Goal: Information Seeking & Learning: Learn about a topic

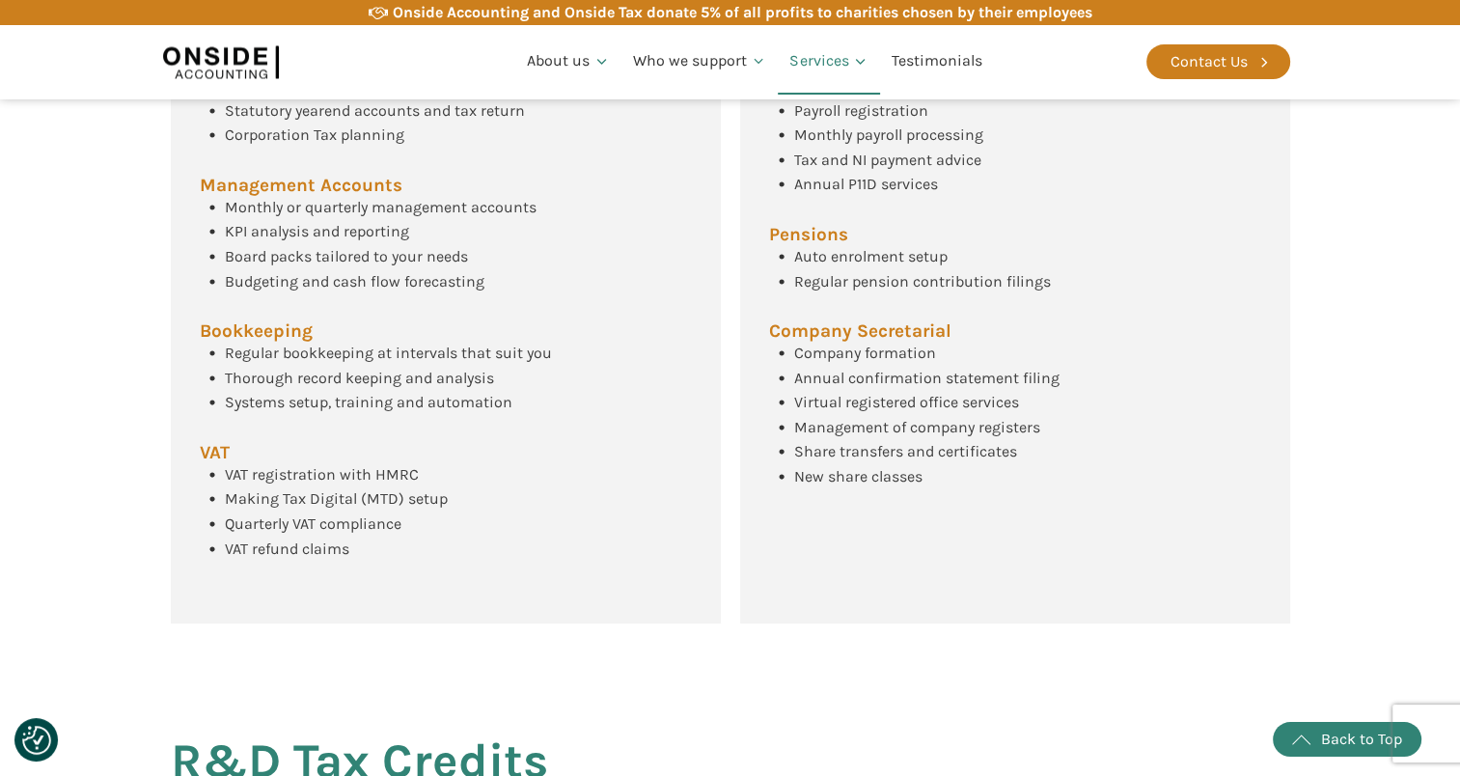
scroll to position [922, 0]
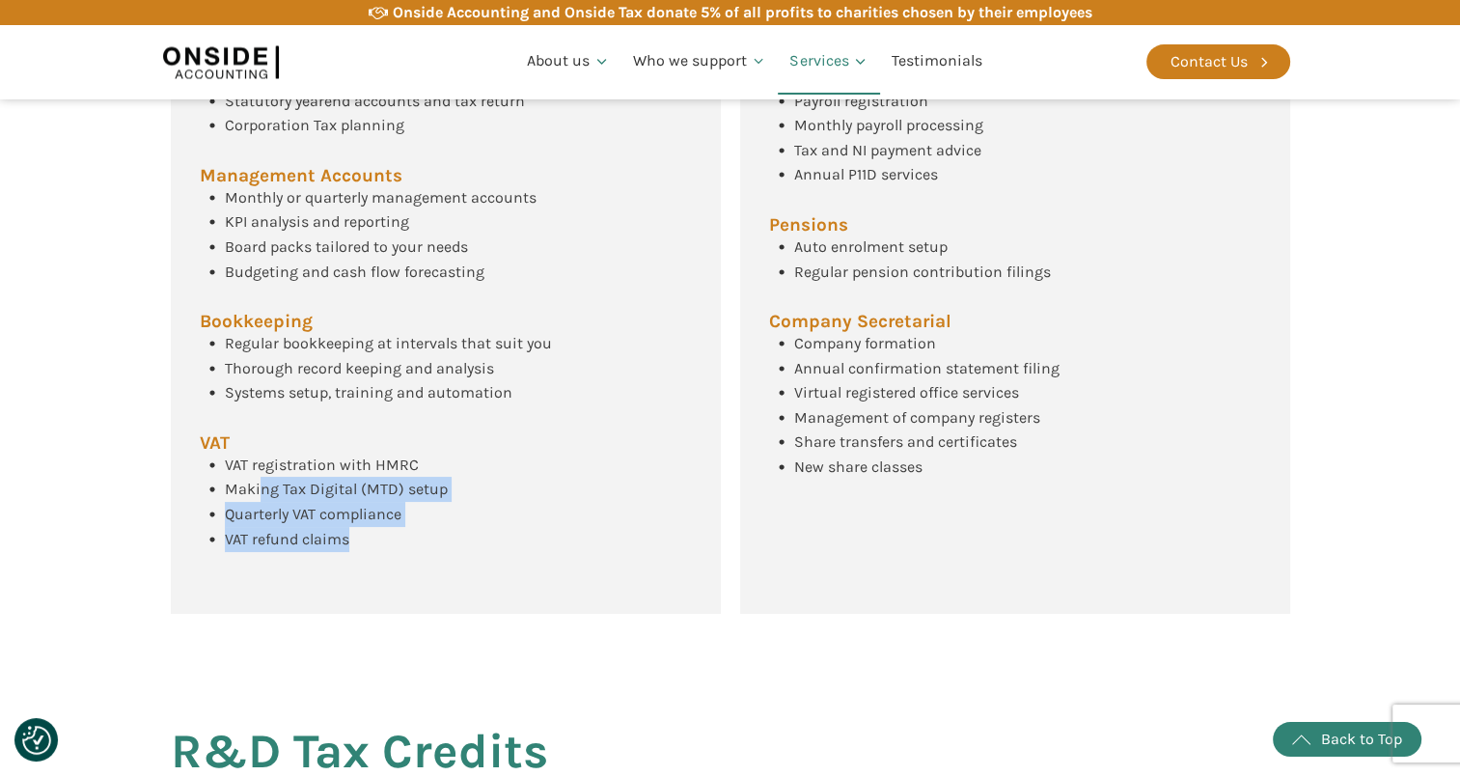
drag, startPoint x: 349, startPoint y: 567, endPoint x: 255, endPoint y: 504, distance: 114.0
click at [255, 504] on div "VAT registration with HMRC Making Tax Digital (MTD) setup Quarterly VAT complia…" at bounding box center [324, 502] width 248 height 98
click at [606, 550] on div "Annual accounts and Corporation Tax return Statutory yearend accounts and tax r…" at bounding box center [446, 326] width 550 height 578
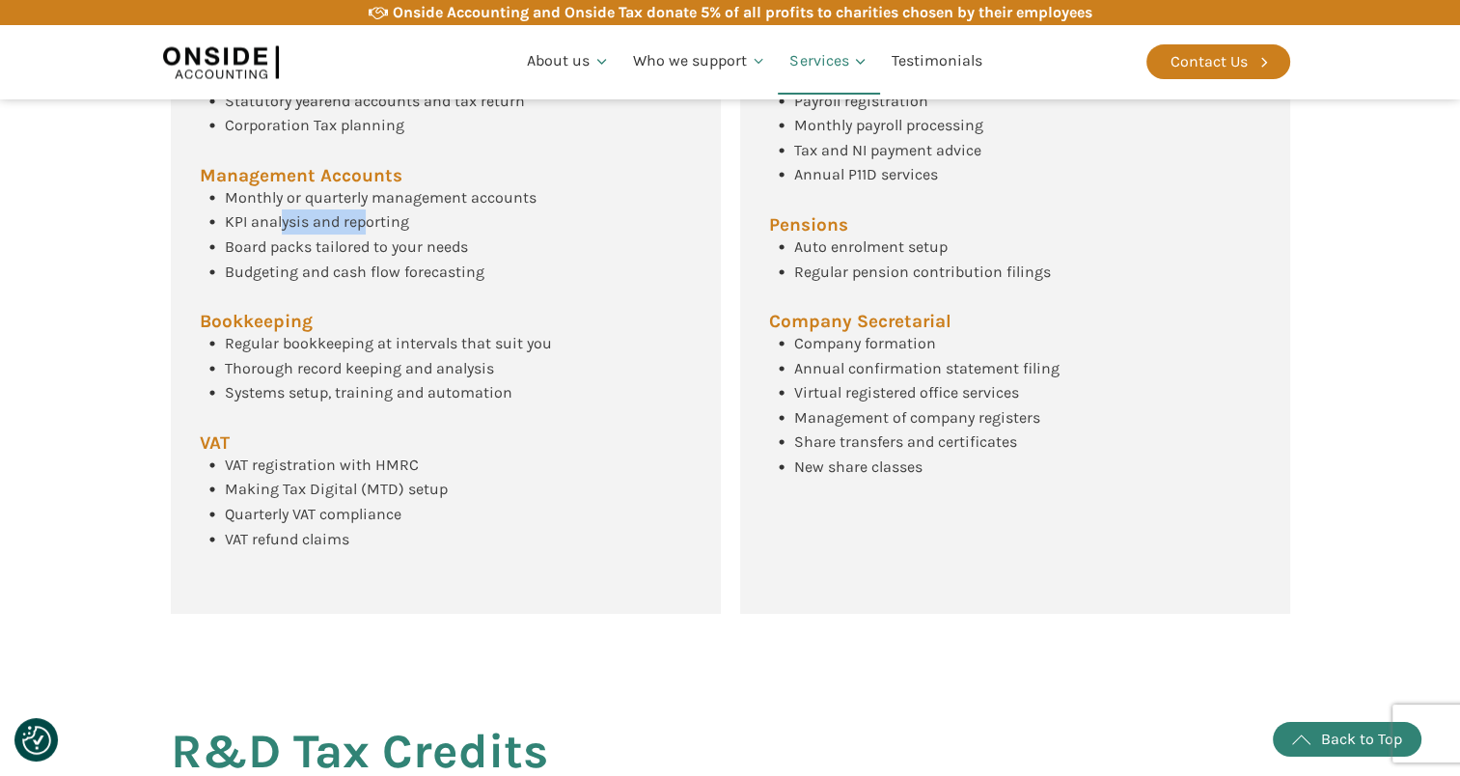
drag, startPoint x: 297, startPoint y: 243, endPoint x: 379, endPoint y: 246, distance: 82.1
click at [379, 231] on span "KPI analysis and reporting" at bounding box center [317, 221] width 184 height 18
click at [387, 231] on span "KPI analysis and reporting" at bounding box center [317, 221] width 184 height 18
drag, startPoint x: 238, startPoint y: 248, endPoint x: 420, endPoint y: 248, distance: 181.4
click at [420, 248] on div "Monthly or quarterly management accounts KPI analysis and reporting Board packs…" at bounding box center [368, 234] width 337 height 98
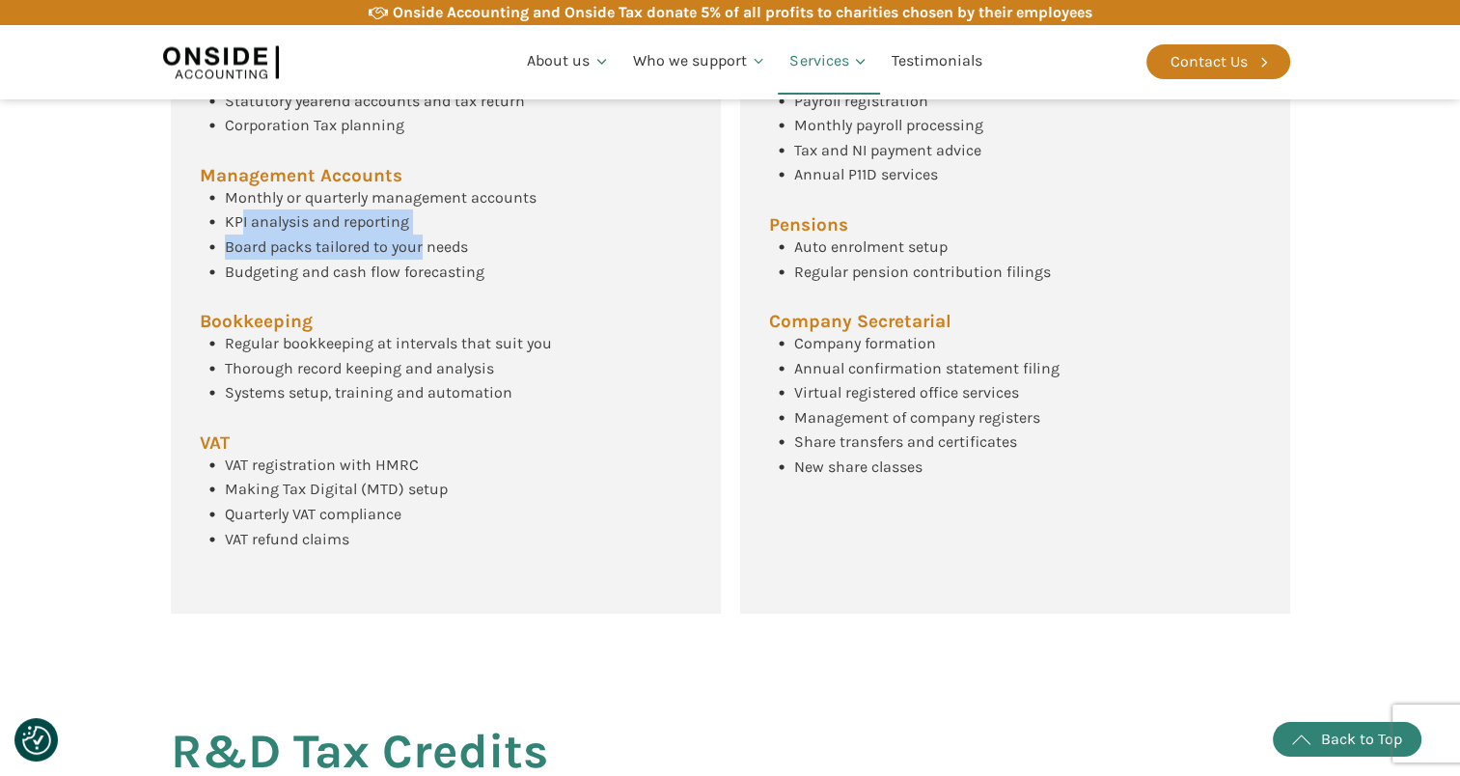
drag, startPoint x: 420, startPoint y: 248, endPoint x: 346, endPoint y: 276, distance: 78.5
click at [346, 256] on span "Board packs tailored to your needs" at bounding box center [346, 246] width 243 height 18
click at [293, 256] on span "Board packs tailored to your needs" at bounding box center [346, 246] width 243 height 18
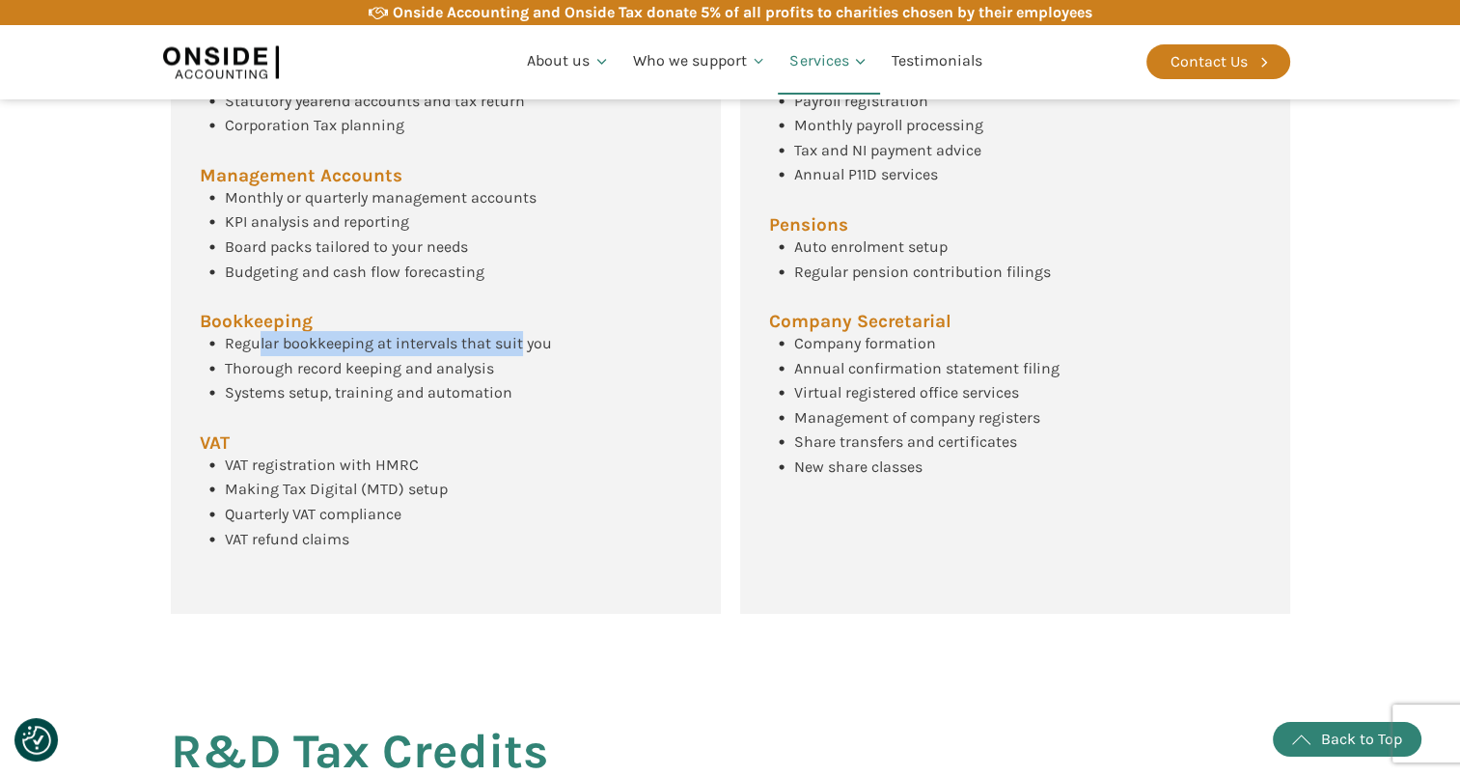
drag, startPoint x: 293, startPoint y: 365, endPoint x: 519, endPoint y: 368, distance: 225.8
click at [519, 352] on span "Regular bookkeeping at intervals that suit you" at bounding box center [388, 343] width 327 height 18
drag, startPoint x: 298, startPoint y: 383, endPoint x: 433, endPoint y: 383, distance: 135.1
click at [433, 377] on span "Thorough record keeping and analysis" at bounding box center [359, 368] width 269 height 18
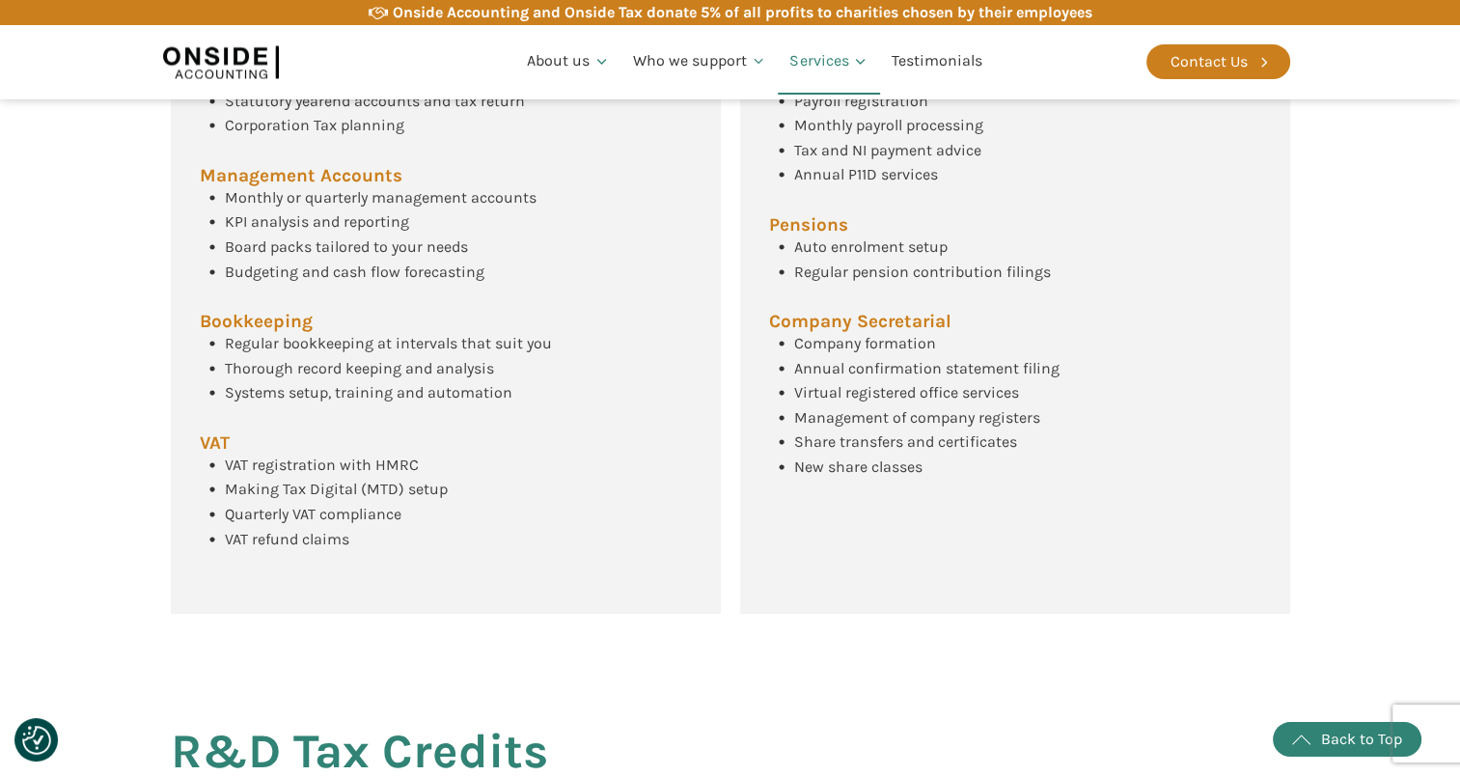
drag, startPoint x: 433, startPoint y: 383, endPoint x: 444, endPoint y: 383, distance: 10.6
click at [444, 381] on div "Thorough record keeping and analysis" at bounding box center [359, 368] width 269 height 25
drag, startPoint x: 305, startPoint y: 405, endPoint x: 469, endPoint y: 407, distance: 164.1
click at [469, 405] on div "Systems setup, training and automation" at bounding box center [369, 392] width 288 height 25
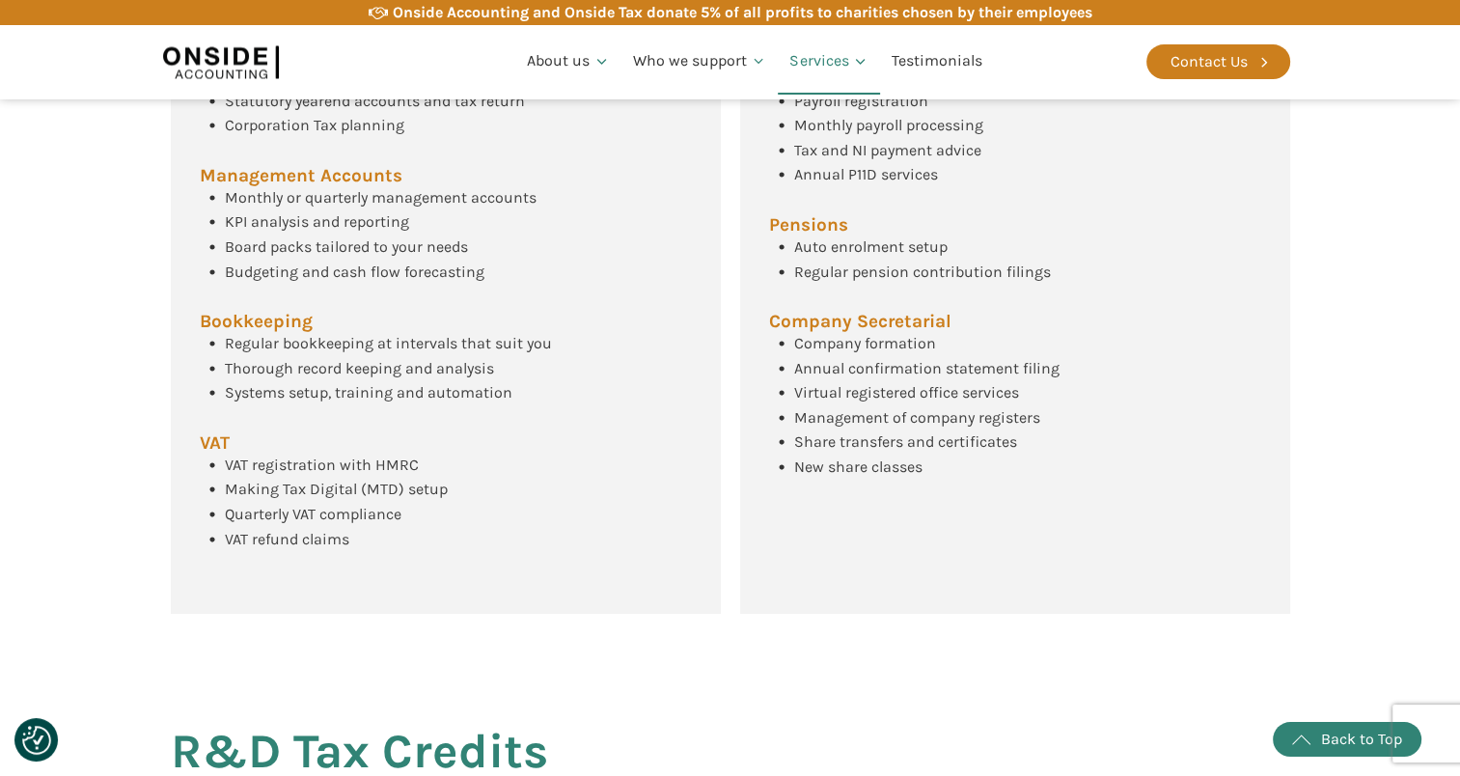
click at [533, 428] on div "Annual accounts and Corporation Tax return Statutory yearend accounts and tax r…" at bounding box center [446, 326] width 550 height 578
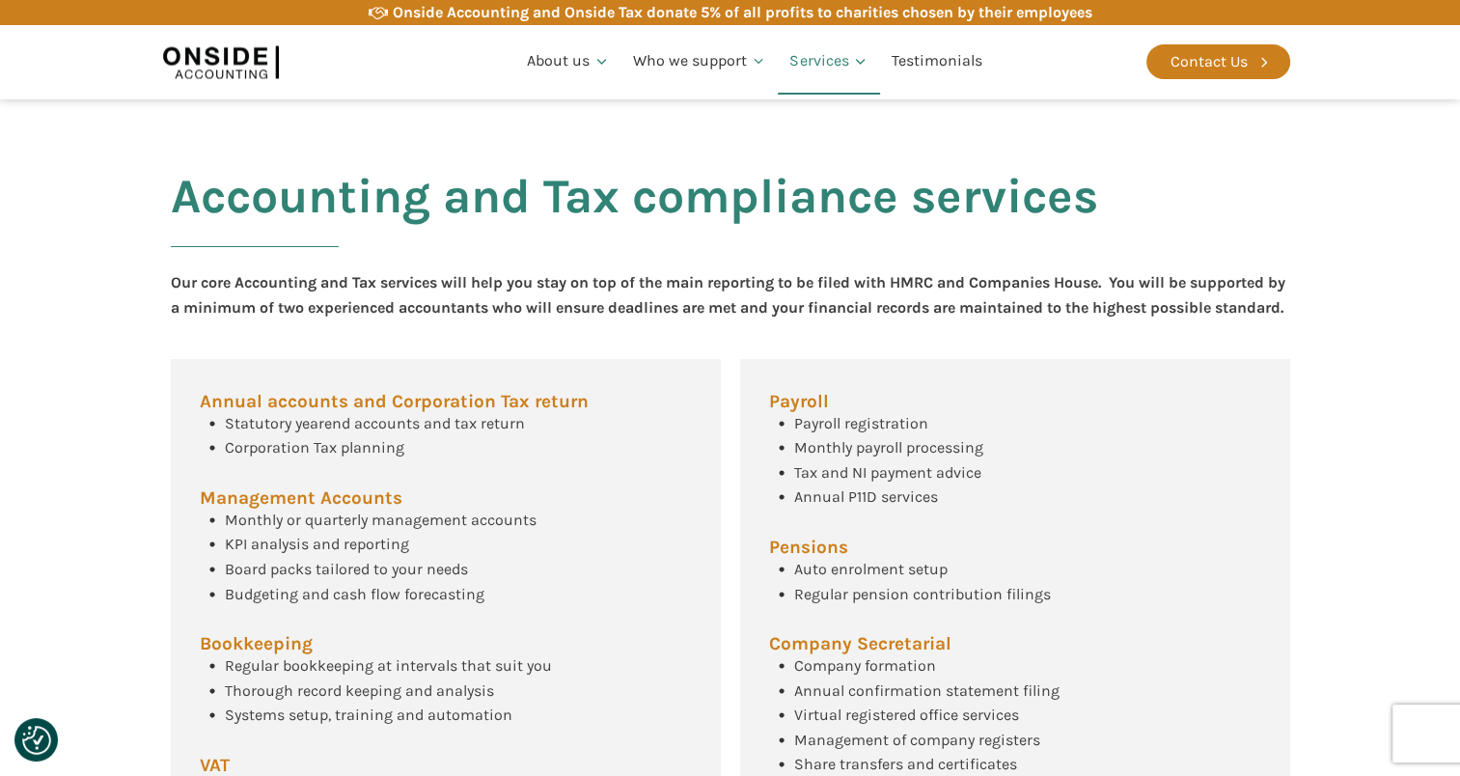
scroll to position [633, 0]
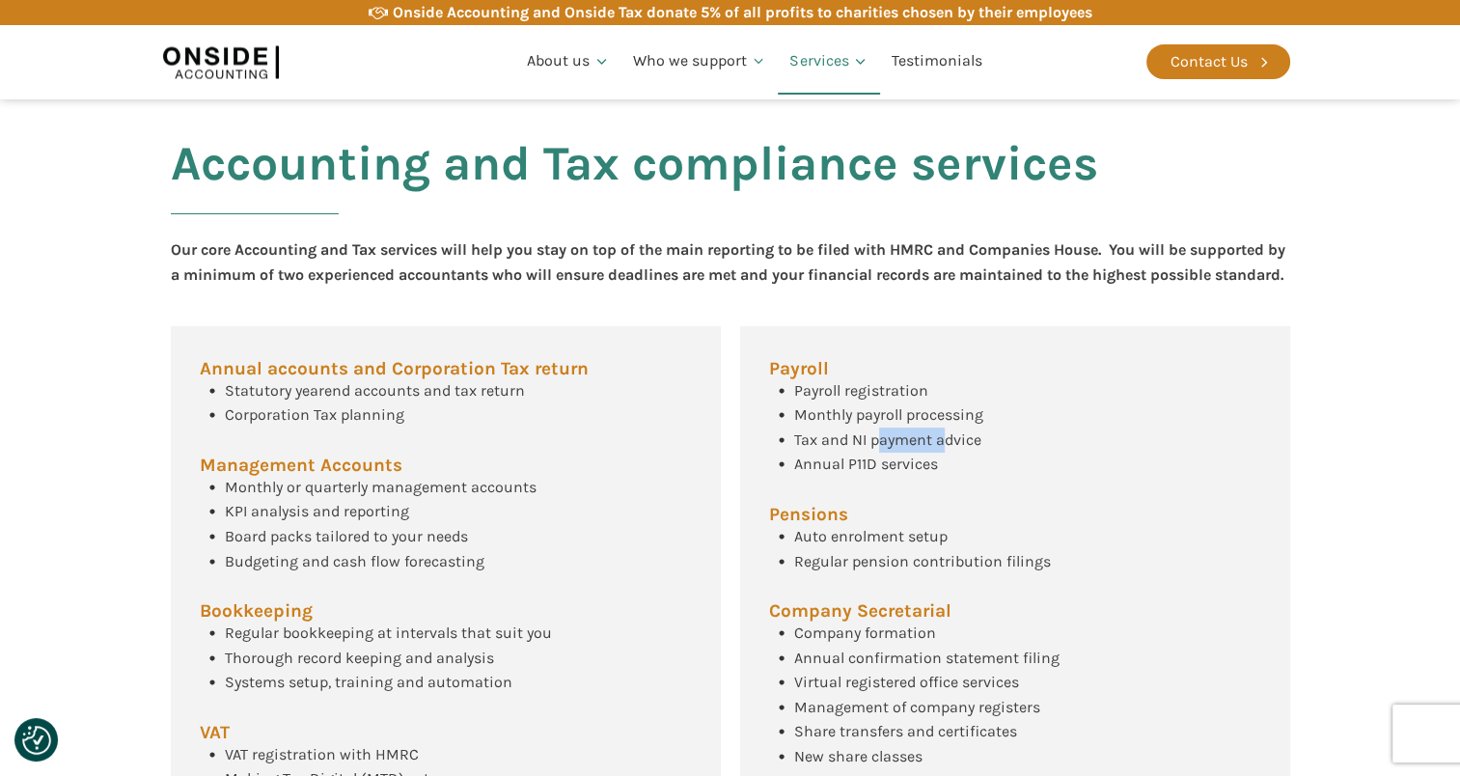
drag, startPoint x: 880, startPoint y: 467, endPoint x: 960, endPoint y: 467, distance: 80.1
click at [954, 449] on span "Tax and NI payment advice" at bounding box center [887, 439] width 187 height 18
click at [960, 449] on span "Tax and NI payment advice" at bounding box center [887, 439] width 187 height 18
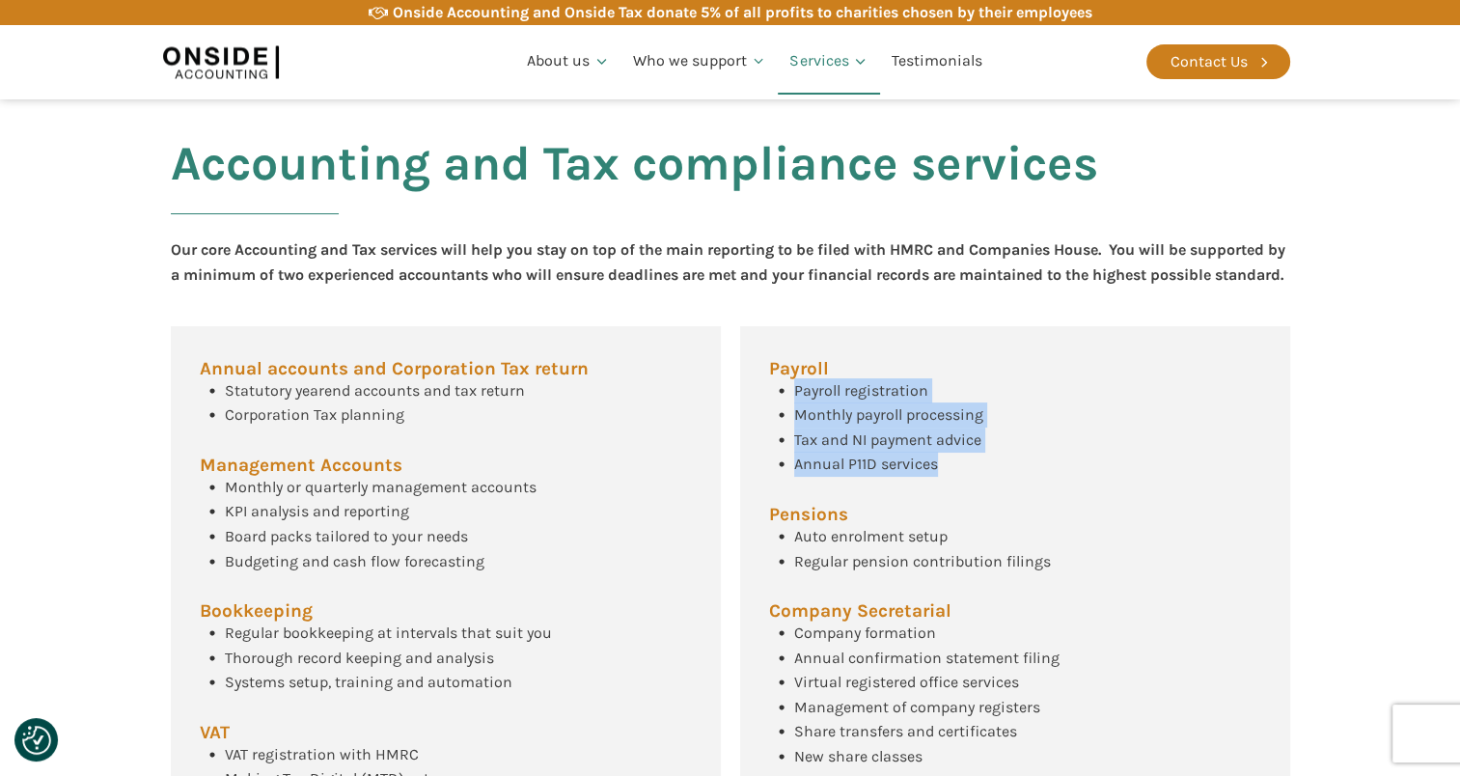
drag, startPoint x: 942, startPoint y: 491, endPoint x: 792, endPoint y: 420, distance: 165.7
click at [792, 420] on div "Payroll registration Monthly payroll processing Tax and NI payment advice Annua…" at bounding box center [876, 427] width 214 height 98
drag, startPoint x: 792, startPoint y: 420, endPoint x: 875, endPoint y: 461, distance: 92.8
click at [875, 449] on span "Tax and NI payment advice" at bounding box center [887, 439] width 187 height 18
click at [907, 473] on span "Annual P11D services" at bounding box center [866, 463] width 144 height 18
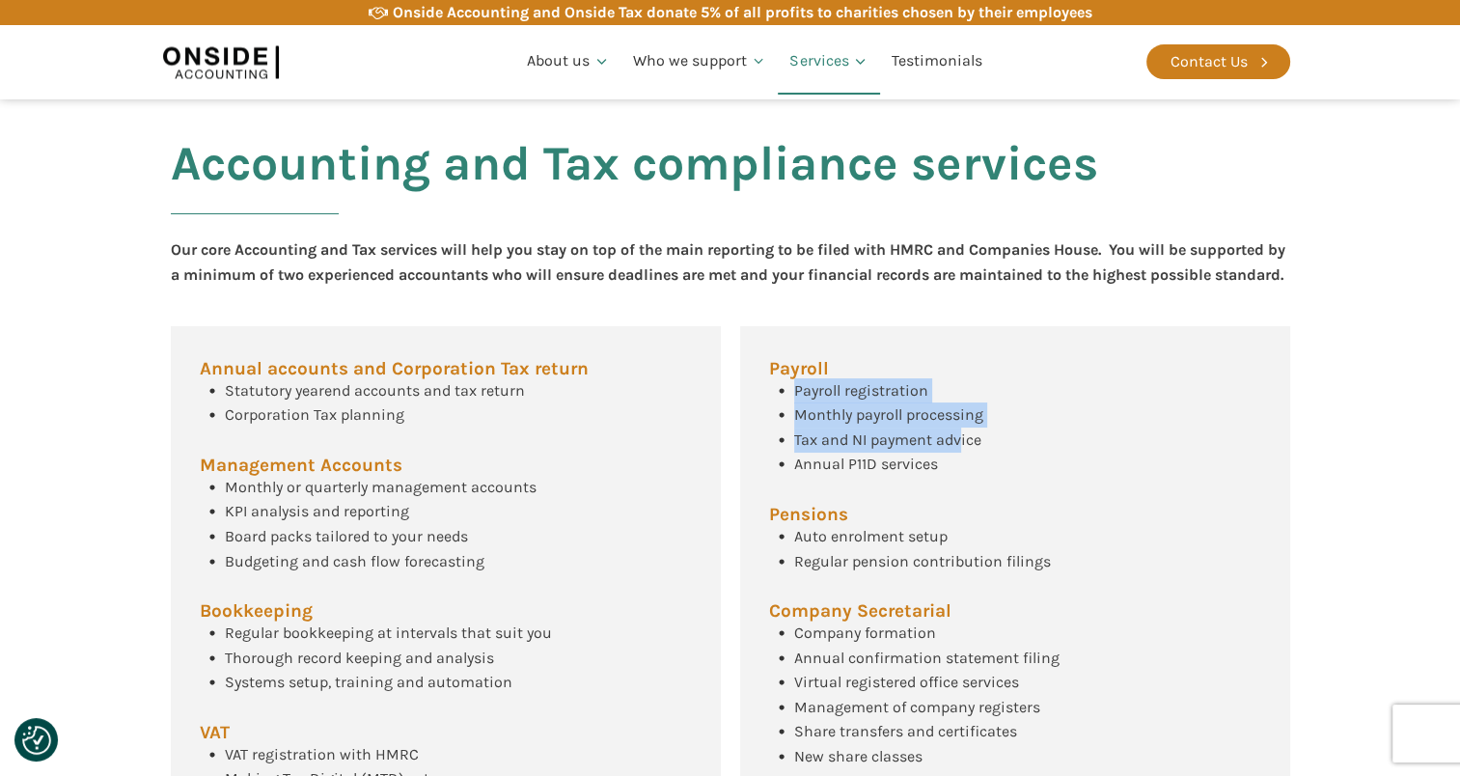
drag, startPoint x: 960, startPoint y: 487, endPoint x: 793, endPoint y: 425, distance: 178.3
click at [793, 425] on div "Payroll registration Monthly payroll processing Tax and NI payment advice Annua…" at bounding box center [876, 427] width 214 height 98
drag, startPoint x: 793, startPoint y: 425, endPoint x: 829, endPoint y: 445, distance: 41.1
click at [821, 424] on span "Monthly payroll processing" at bounding box center [888, 414] width 189 height 18
click at [227, 378] on span "Annual accounts and Corporation Tax return" at bounding box center [394, 369] width 389 height 18
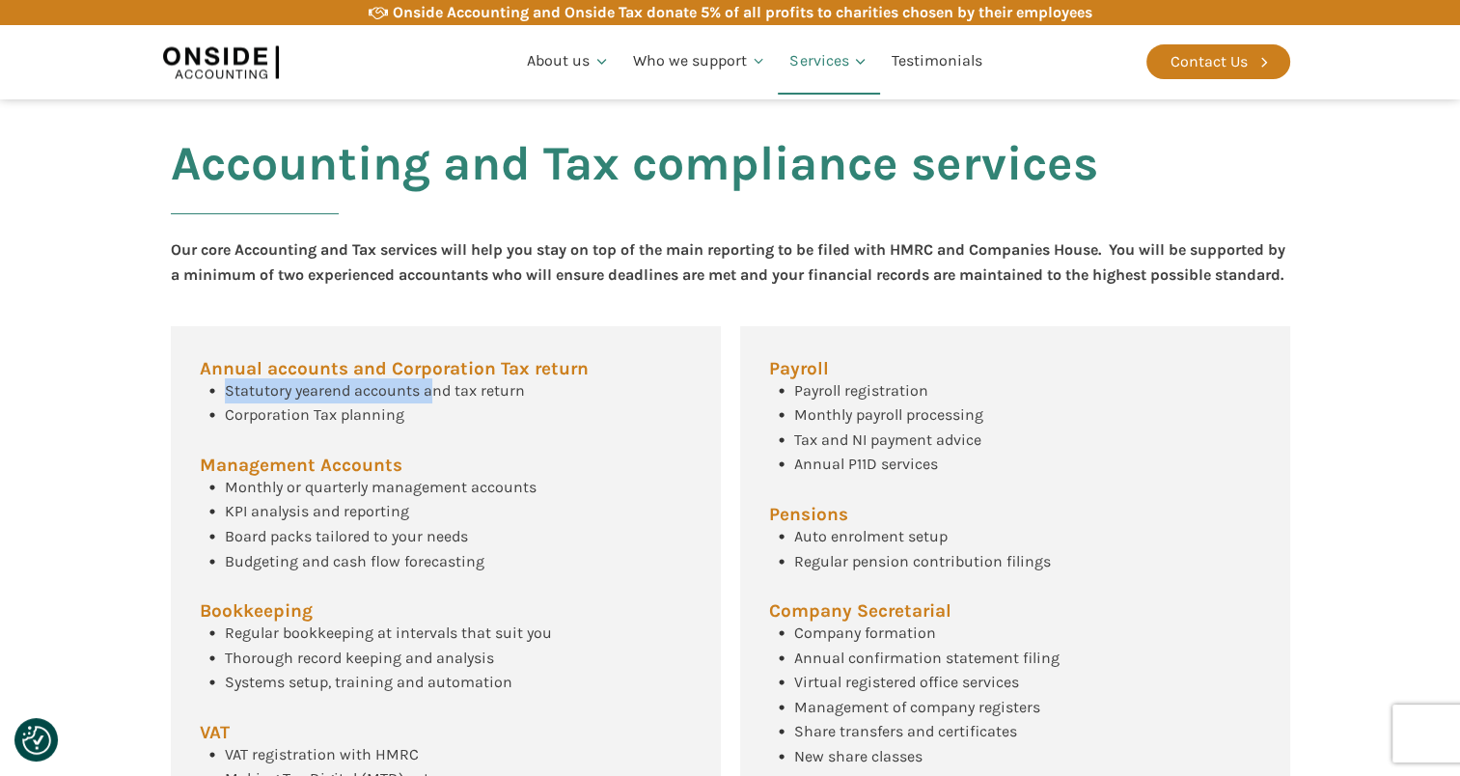
drag, startPoint x: 216, startPoint y: 410, endPoint x: 444, endPoint y: 430, distance: 228.6
click at [444, 427] on div "Statutory yearend accounts and tax return Corporation Tax planning" at bounding box center [362, 402] width 325 height 49
drag, startPoint x: 444, startPoint y: 430, endPoint x: 354, endPoint y: 422, distance: 90.2
click at [446, 427] on div "Statutory yearend accounts and tax return Corporation Tax planning" at bounding box center [362, 402] width 325 height 49
click at [305, 399] on span "Statutory yearend accounts and tax return" at bounding box center [375, 390] width 300 height 18
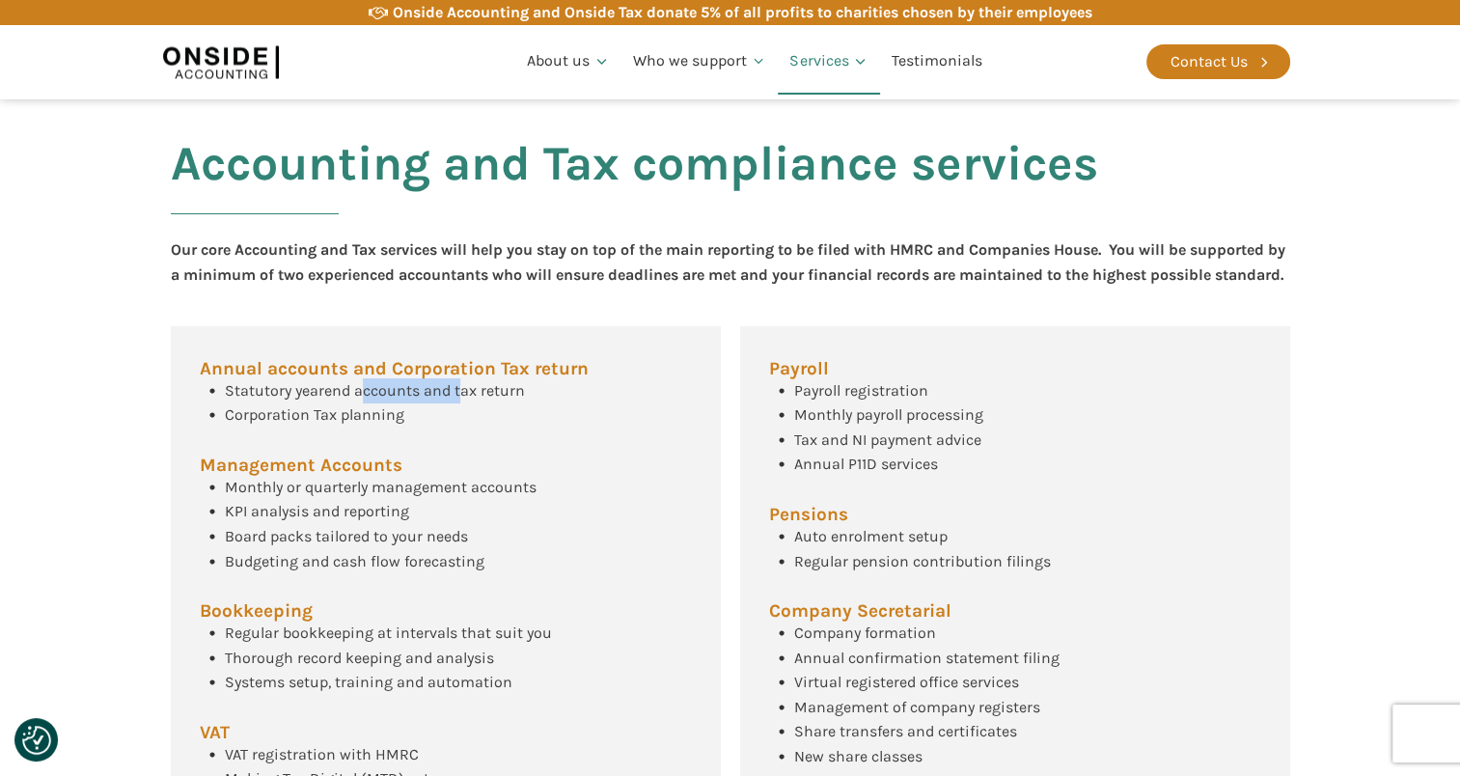
drag, startPoint x: 409, startPoint y: 417, endPoint x: 459, endPoint y: 416, distance: 50.2
click at [459, 399] on span "Statutory yearend accounts and tax return" at bounding box center [375, 390] width 300 height 18
drag, startPoint x: 459, startPoint y: 416, endPoint x: 411, endPoint y: 416, distance: 48.2
click at [468, 399] on span "Statutory yearend accounts and tax return" at bounding box center [375, 390] width 300 height 18
drag, startPoint x: 288, startPoint y: 415, endPoint x: 350, endPoint y: 423, distance: 63.2
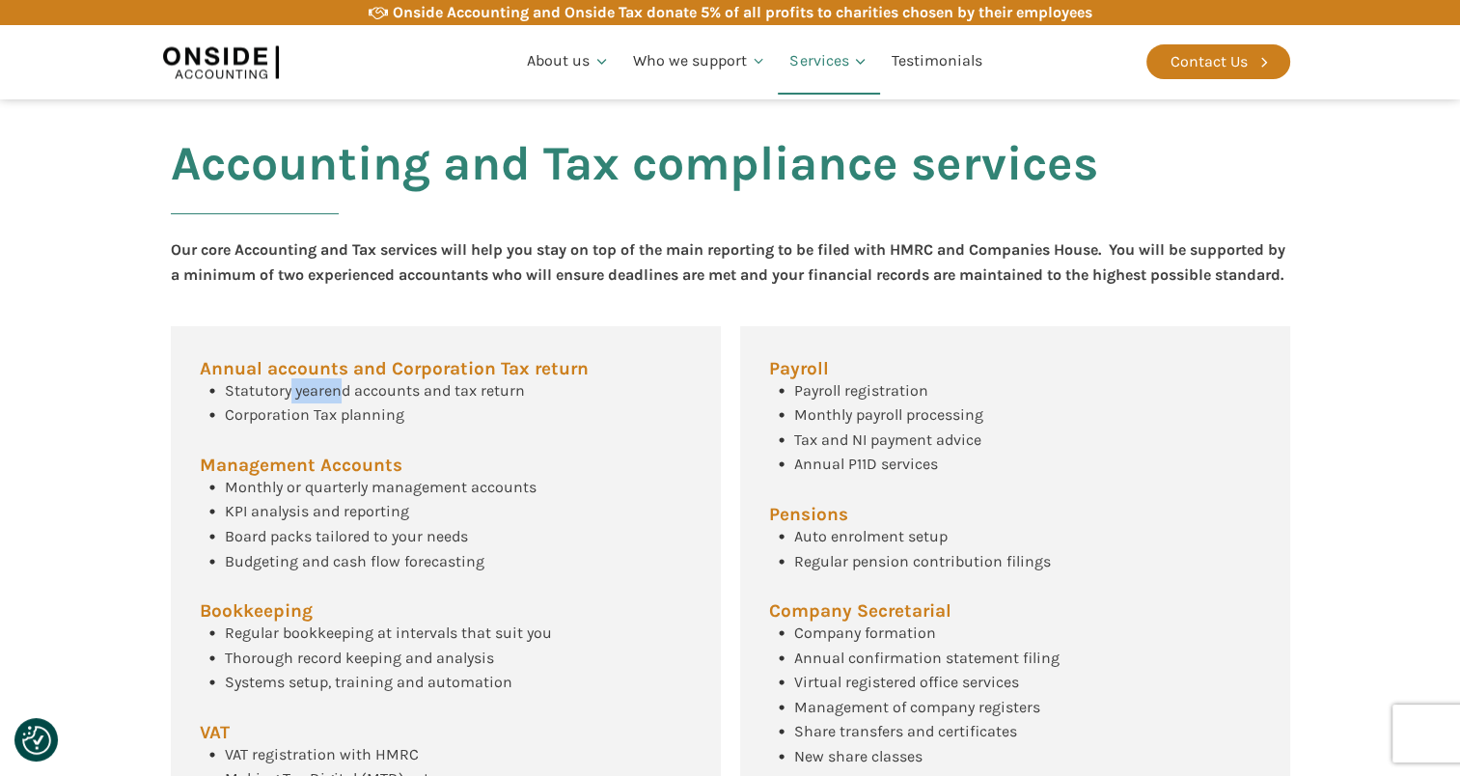
click at [350, 403] on div "Statutory yearend accounts and tax return" at bounding box center [375, 390] width 300 height 25
drag, startPoint x: 350, startPoint y: 423, endPoint x: 393, endPoint y: 432, distance: 43.5
click at [393, 424] on span "Corporation Tax planning" at bounding box center [314, 414] width 179 height 18
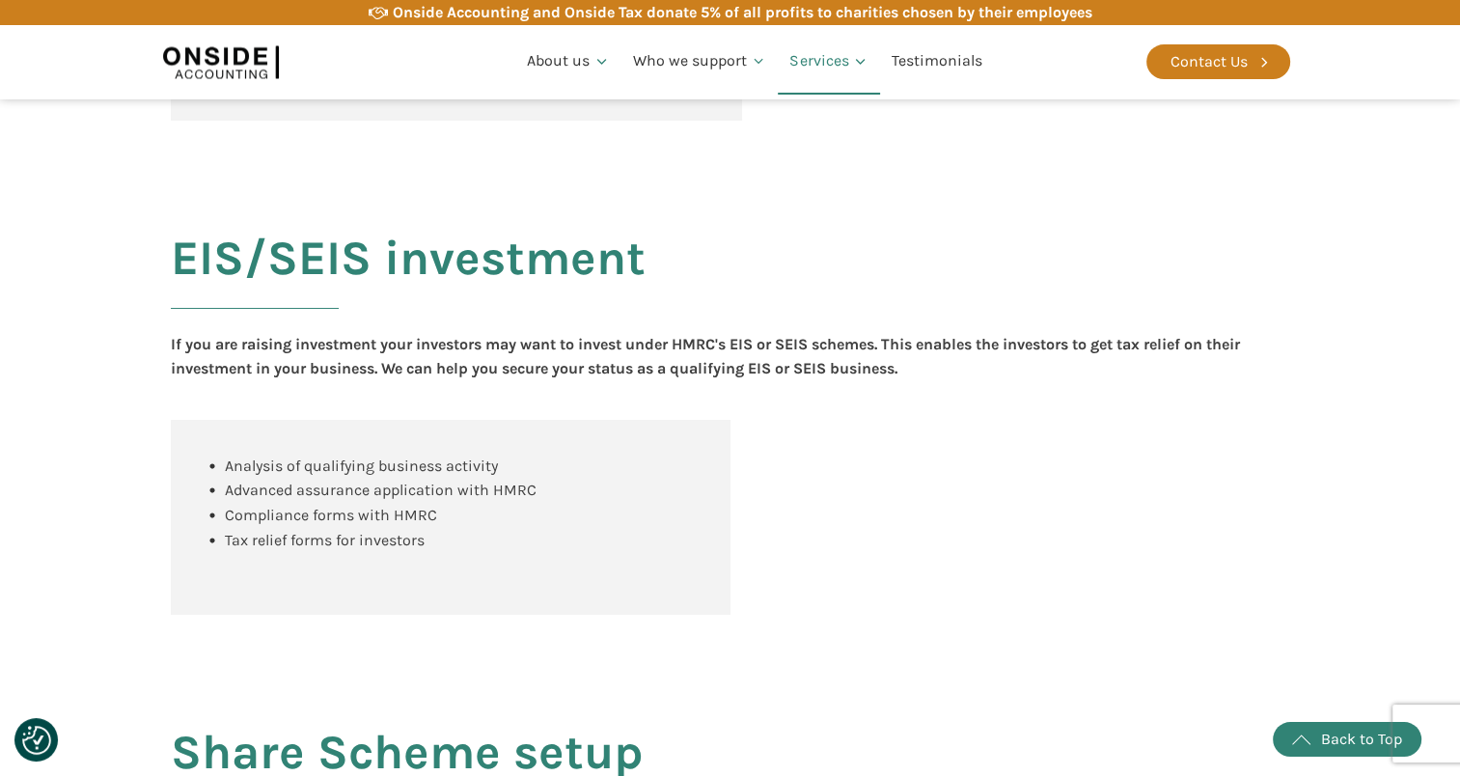
scroll to position [1791, 0]
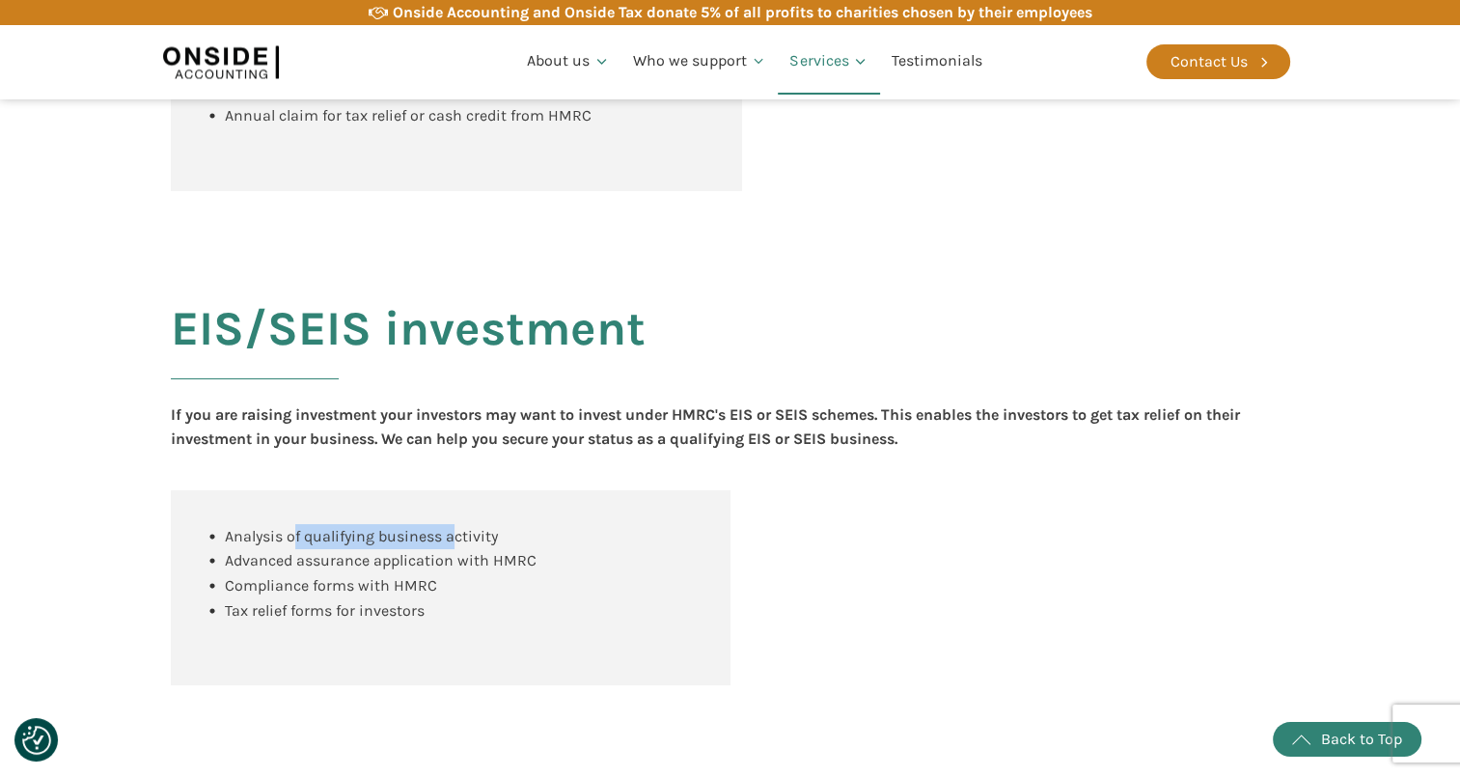
drag, startPoint x: 293, startPoint y: 558, endPoint x: 455, endPoint y: 560, distance: 162.1
click at [455, 545] on span "Analysis of qualifying business activity" at bounding box center [361, 536] width 273 height 18
click at [457, 545] on span "Analysis of qualifying business activity" at bounding box center [361, 536] width 273 height 18
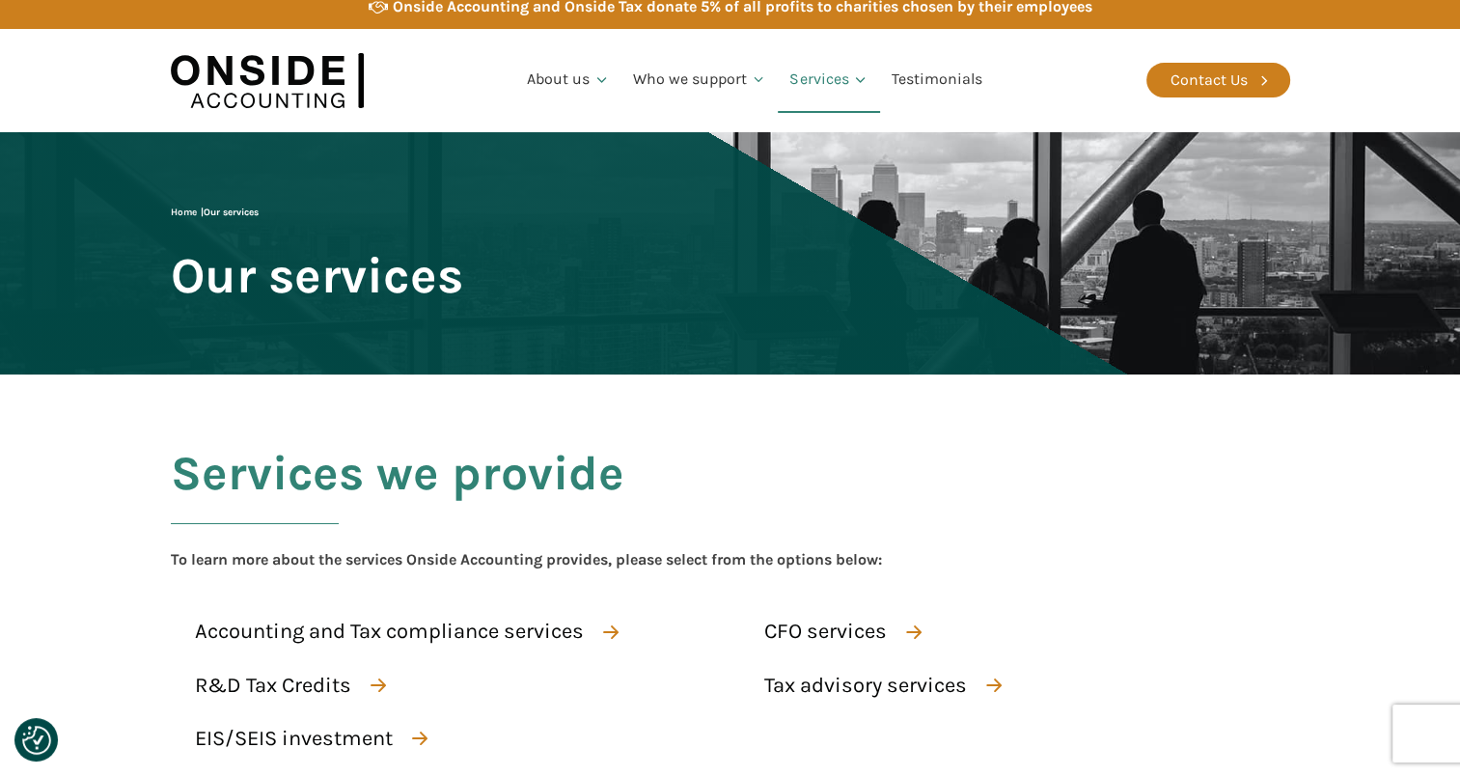
scroll to position [0, 0]
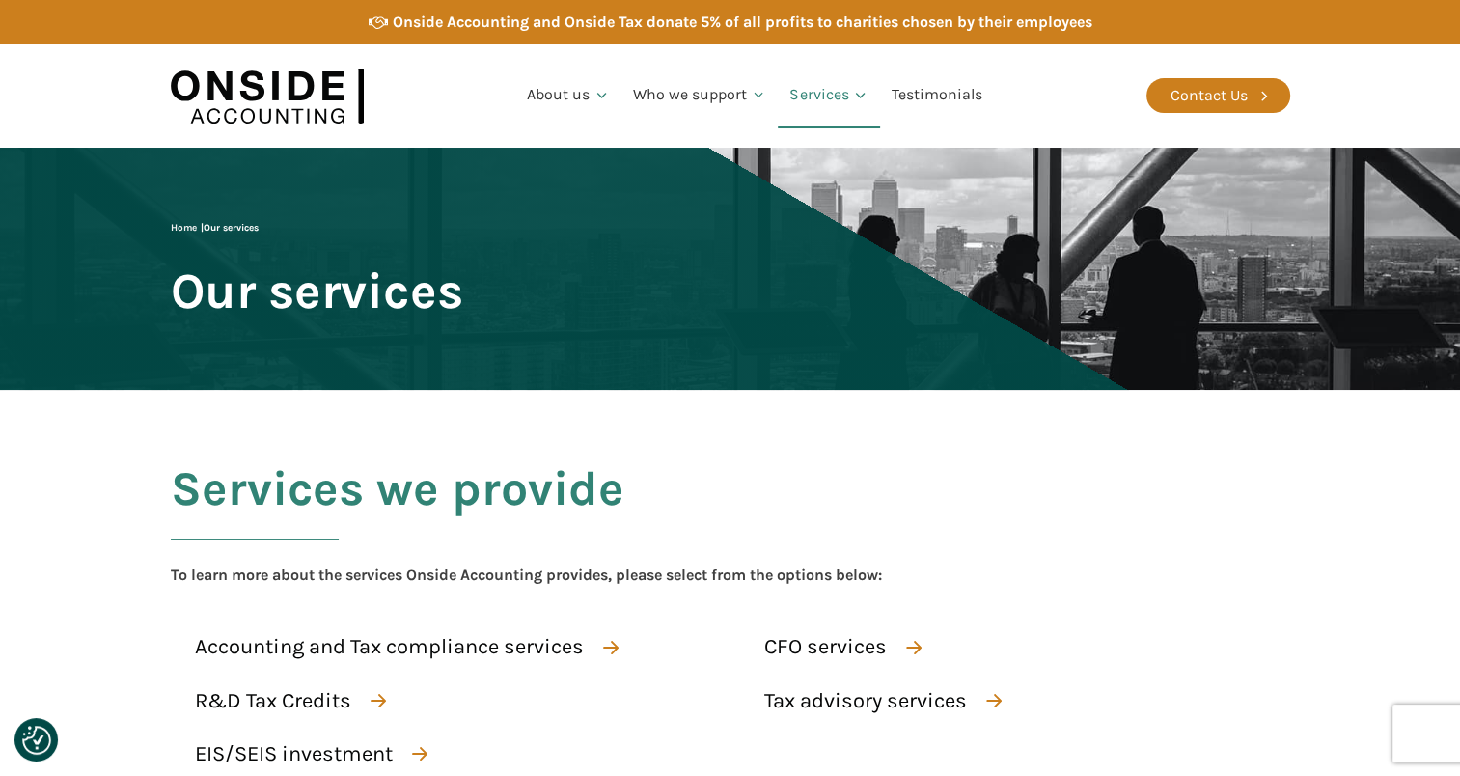
click at [1183, 583] on div "Services we provide To learn more about the services Onside Accounting provides…" at bounding box center [730, 633] width 1158 height 487
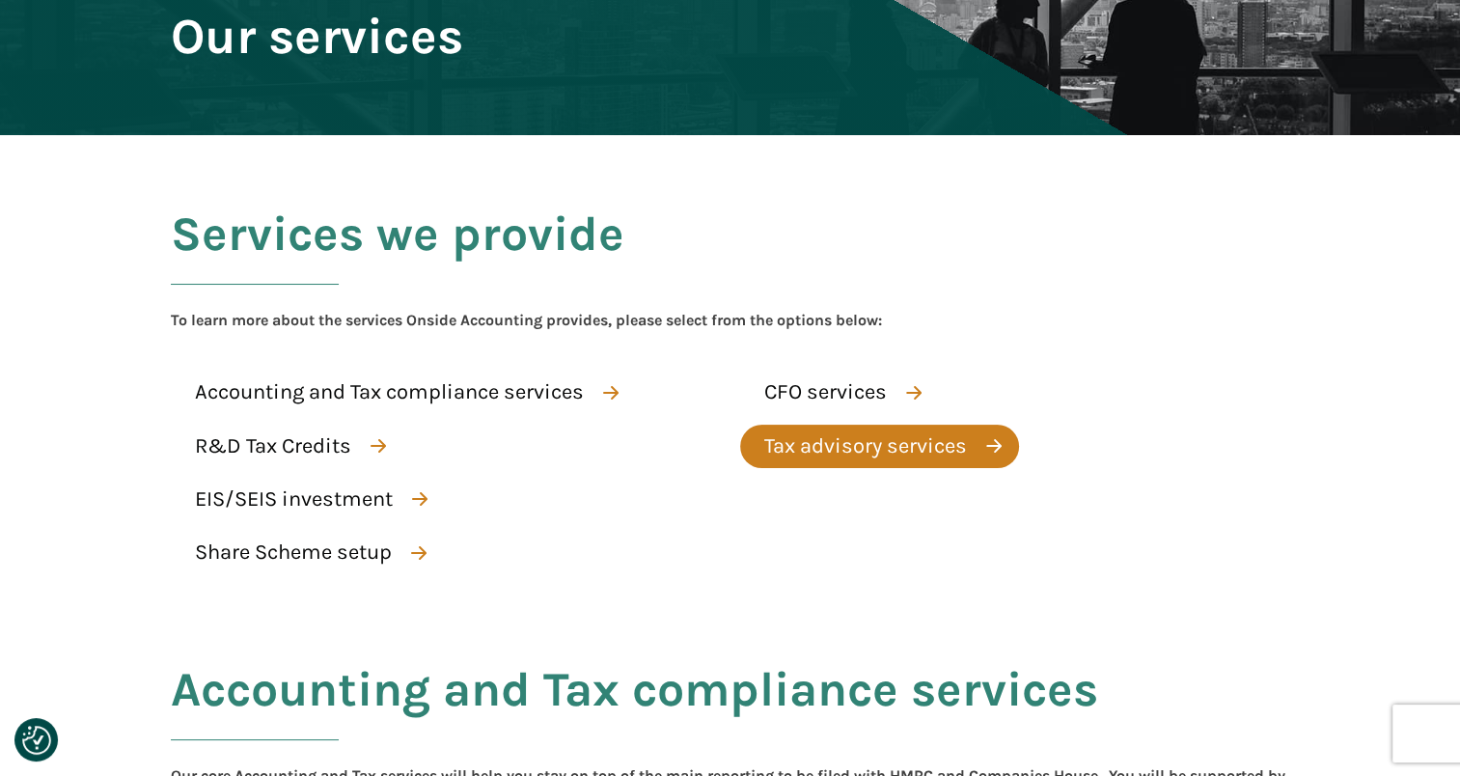
scroll to position [289, 0]
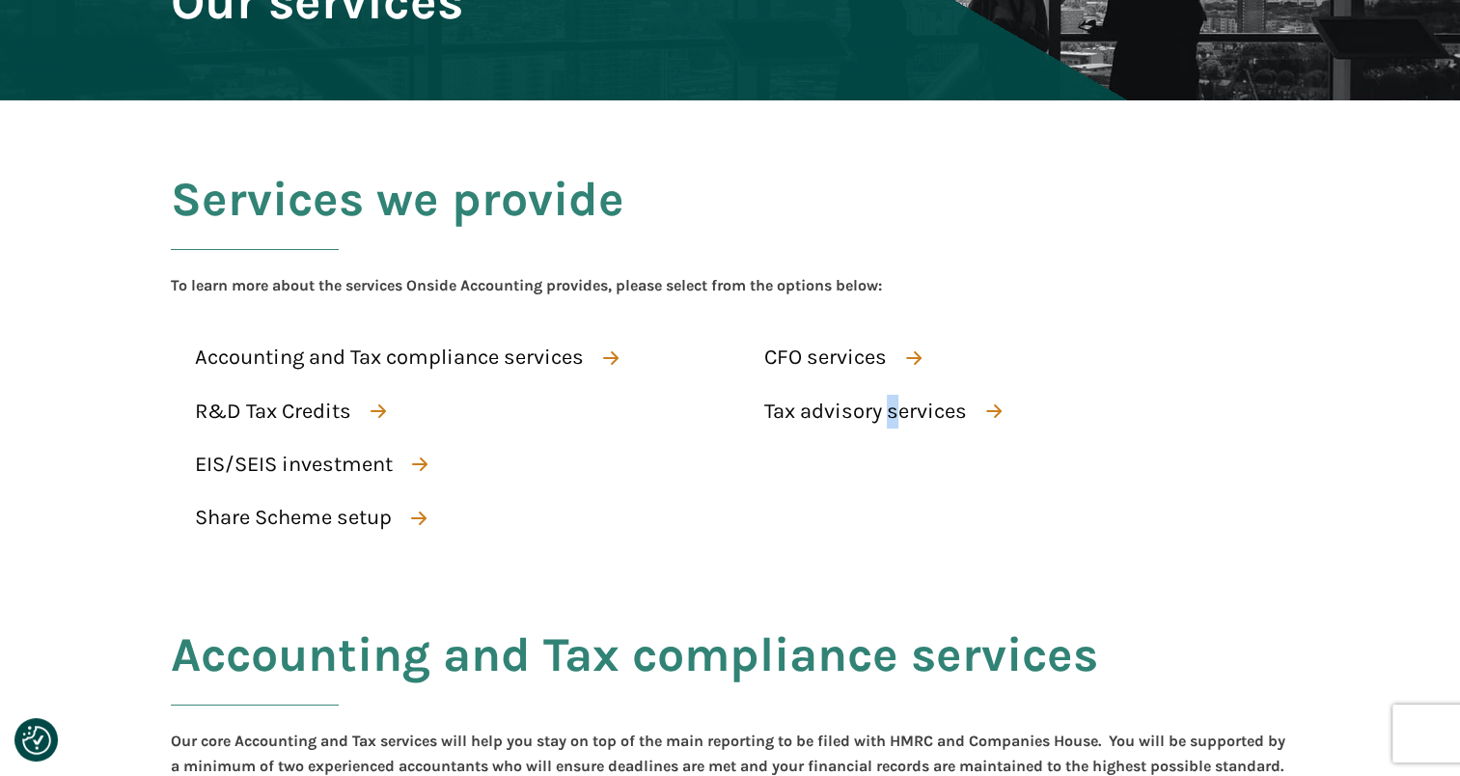
click at [893, 502] on div "CFO services Tax advisory services" at bounding box center [1015, 442] width 550 height 213
click at [892, 502] on div "CFO services Tax advisory services" at bounding box center [1015, 442] width 550 height 213
click at [799, 495] on div "CFO services Tax advisory services" at bounding box center [1015, 442] width 550 height 213
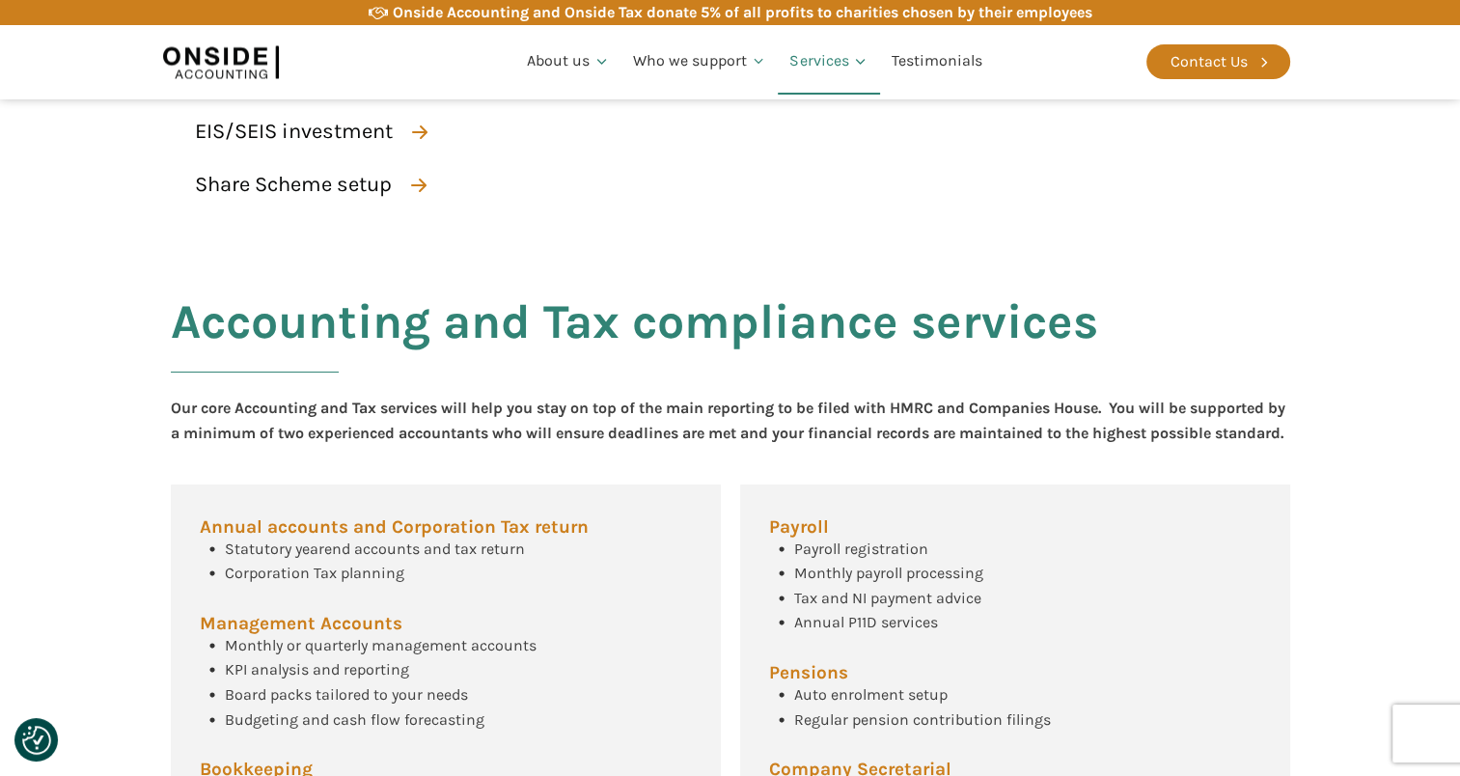
scroll to position [482, 0]
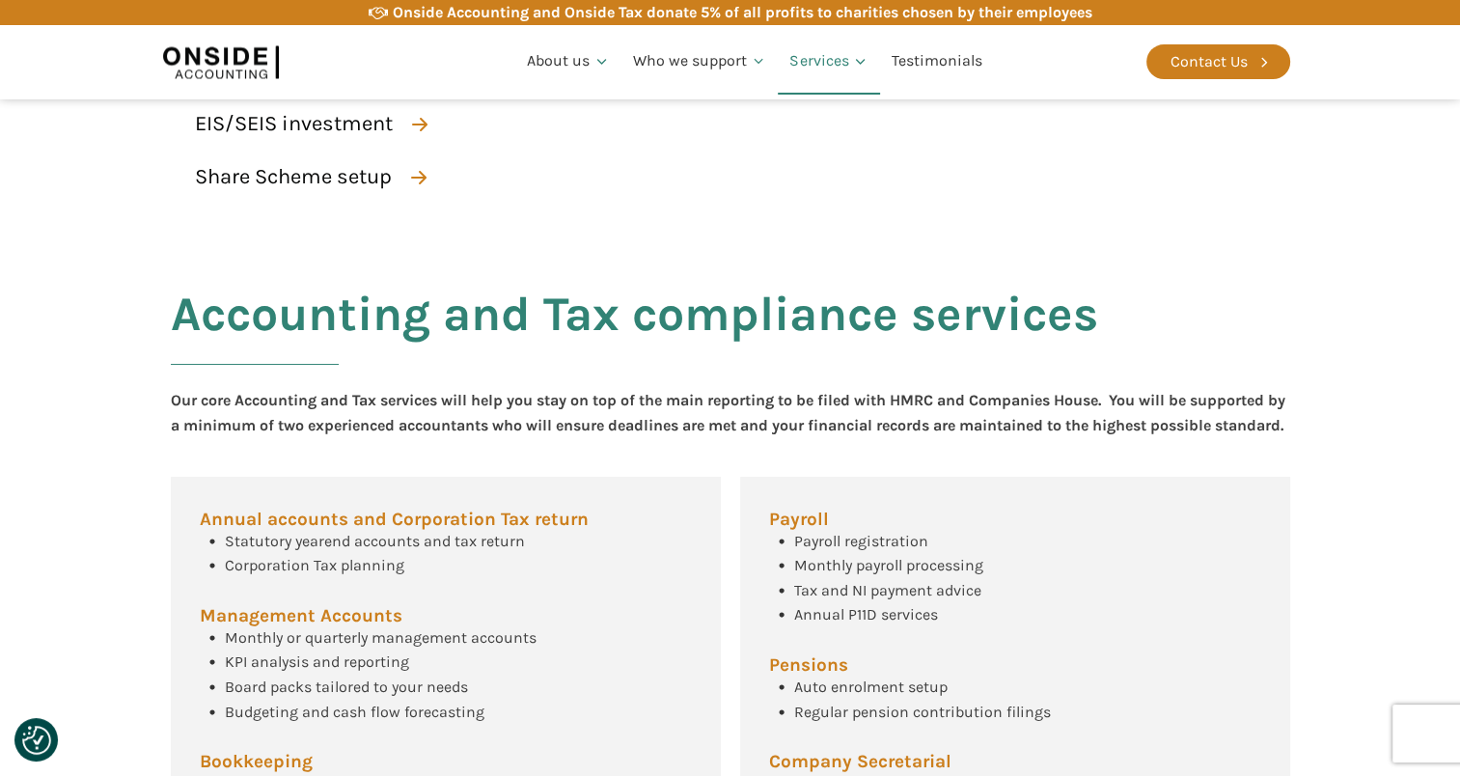
drag, startPoint x: 300, startPoint y: 444, endPoint x: 170, endPoint y: 399, distance: 137.6
click at [171, 399] on div "Our core Accounting and Tax services will help you stay on top of the main repo…" at bounding box center [730, 412] width 1119 height 49
drag, startPoint x: 170, startPoint y: 399, endPoint x: 144, endPoint y: 403, distance: 26.3
click at [144, 403] on section "Accounting and Tax compliance services Our core Accounting and Tax services wil…" at bounding box center [730, 669] width 1460 height 845
click at [363, 472] on div "Accounting and Tax compliance services Our core Accounting and Tax services wil…" at bounding box center [730, 669] width 1158 height 845
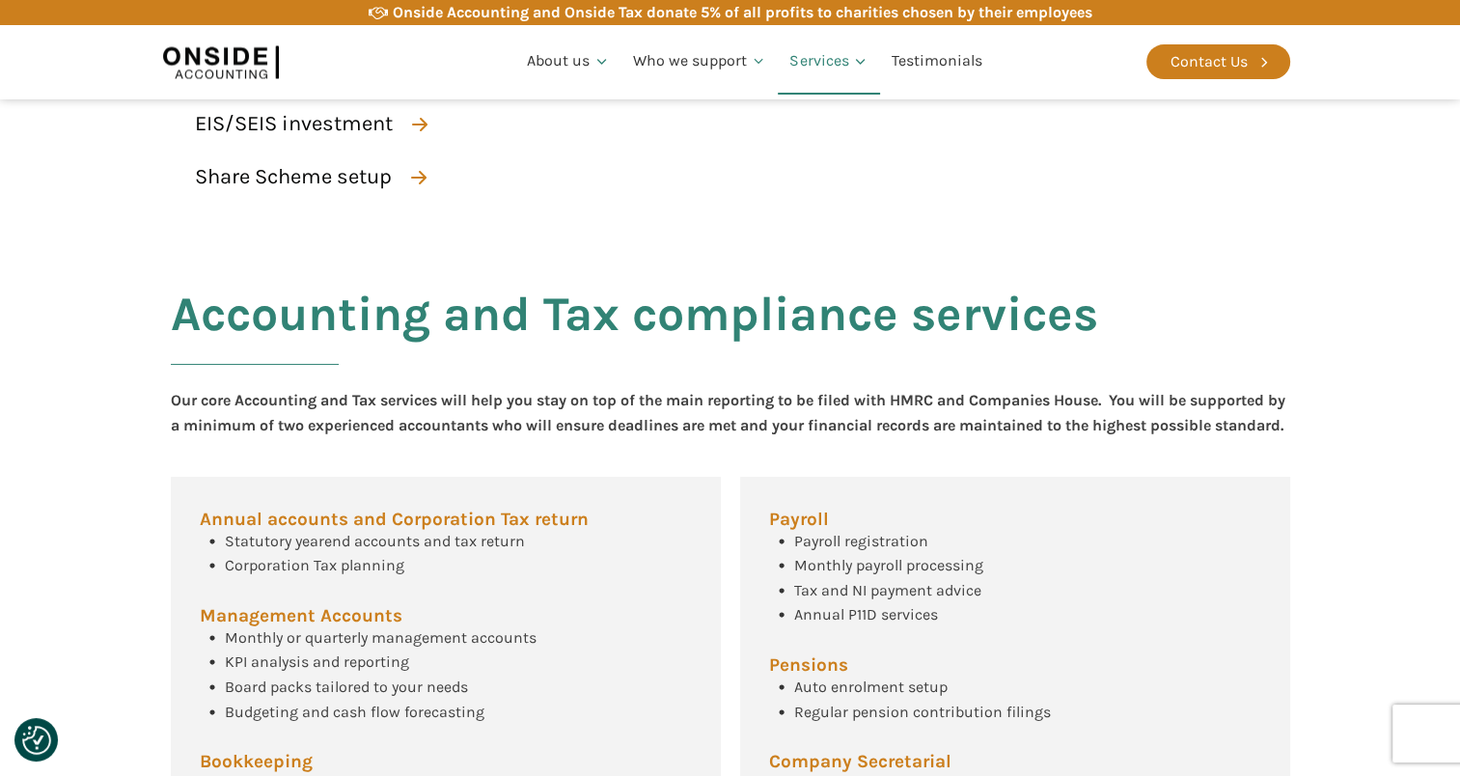
drag, startPoint x: 355, startPoint y: 459, endPoint x: 174, endPoint y: 405, distance: 189.3
click at [174, 405] on div "Our core Accounting and Tax services will help you stay on top of the main repo…" at bounding box center [730, 412] width 1119 height 49
drag, startPoint x: 174, startPoint y: 405, endPoint x: 414, endPoint y: 432, distance: 241.8
click at [414, 432] on div "Our core Accounting and Tax services will help you stay on top of the main repo…" at bounding box center [730, 412] width 1119 height 49
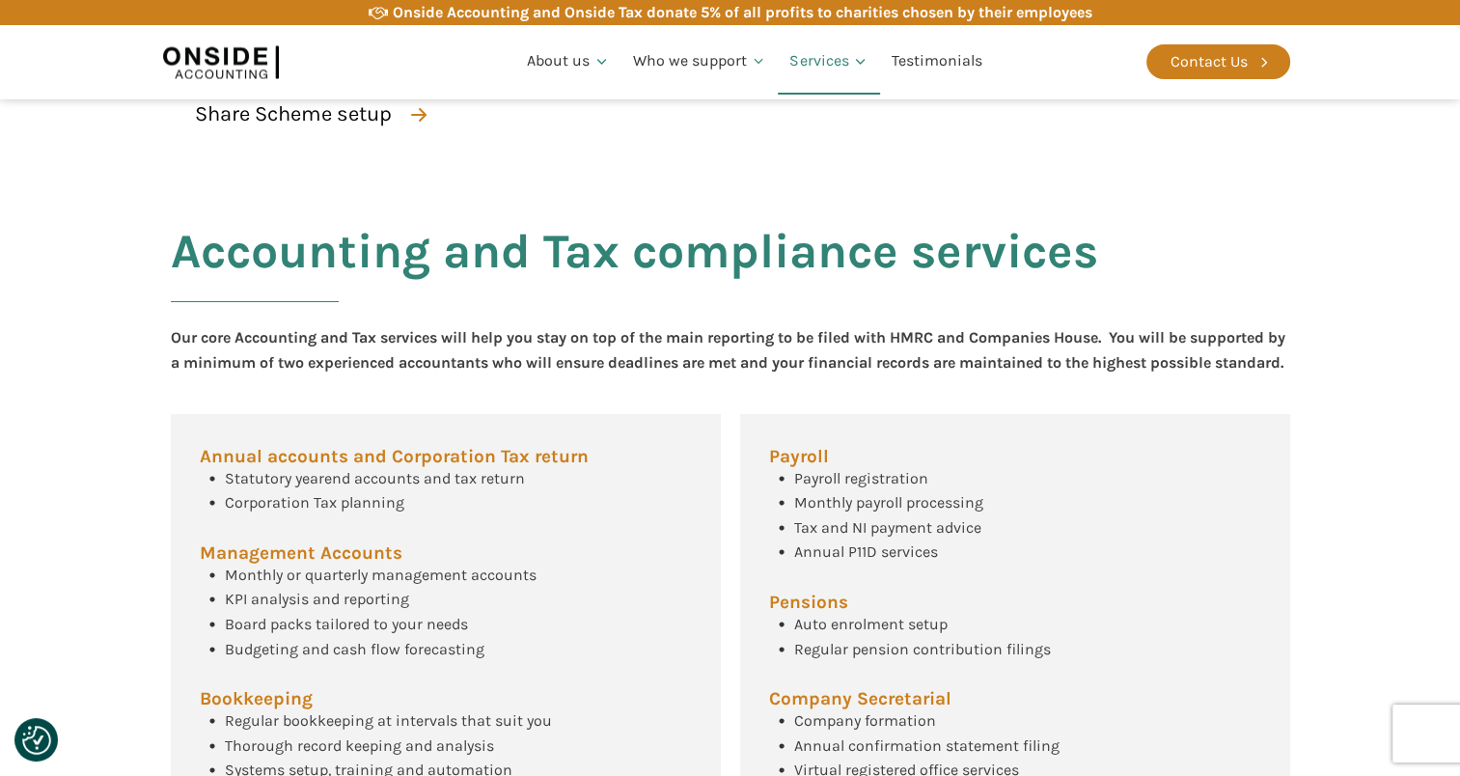
scroll to position [579, 0]
